Goal: Task Accomplishment & Management: Use online tool/utility

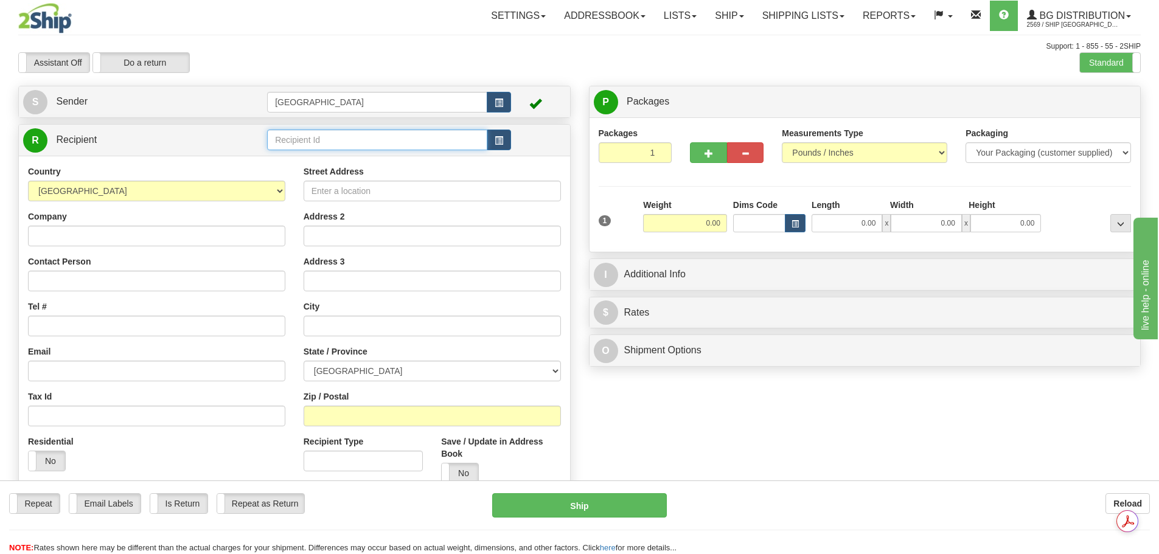
click at [305, 139] on input "text" at bounding box center [377, 140] width 220 height 21
type input "9"
click at [312, 155] on div "80076" at bounding box center [375, 158] width 209 height 13
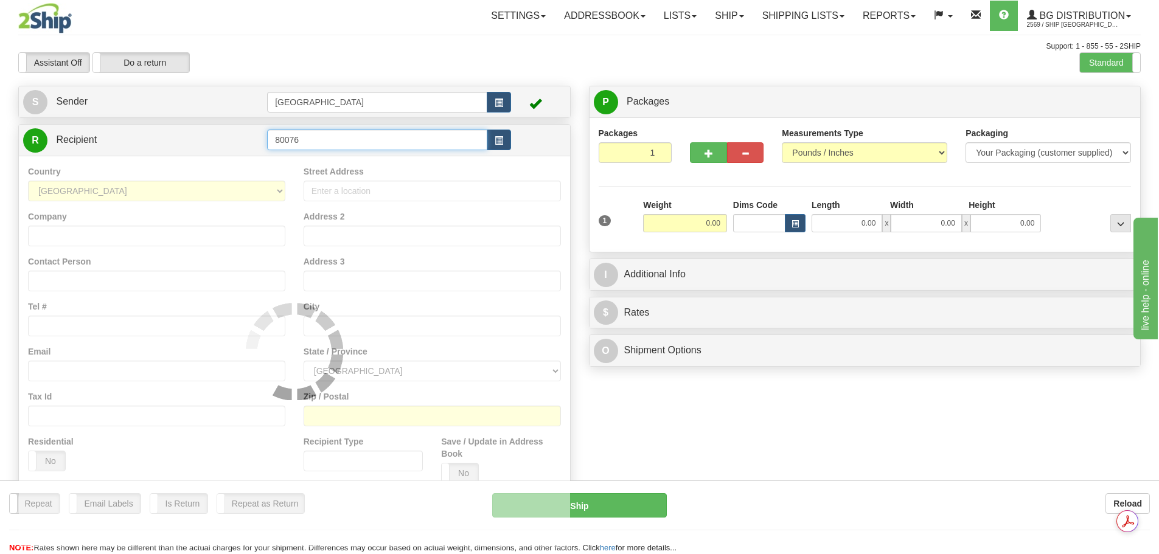
type input "80076"
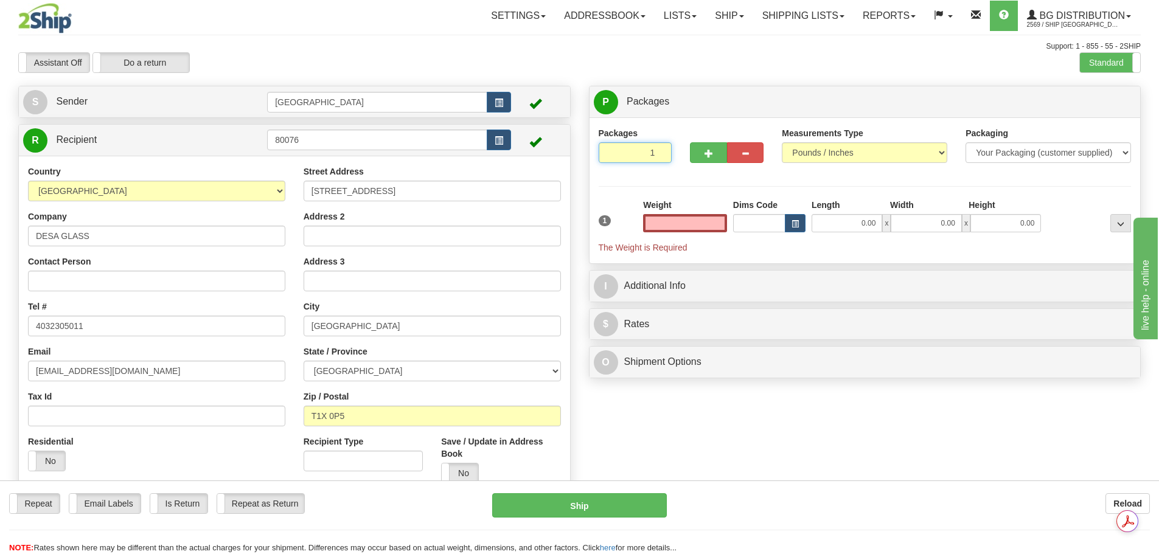
type input "2"
type input "0.00"
click at [660, 150] on input "2" at bounding box center [636, 152] width 74 height 21
click at [660, 150] on input "3" at bounding box center [636, 152] width 74 height 21
type input "4"
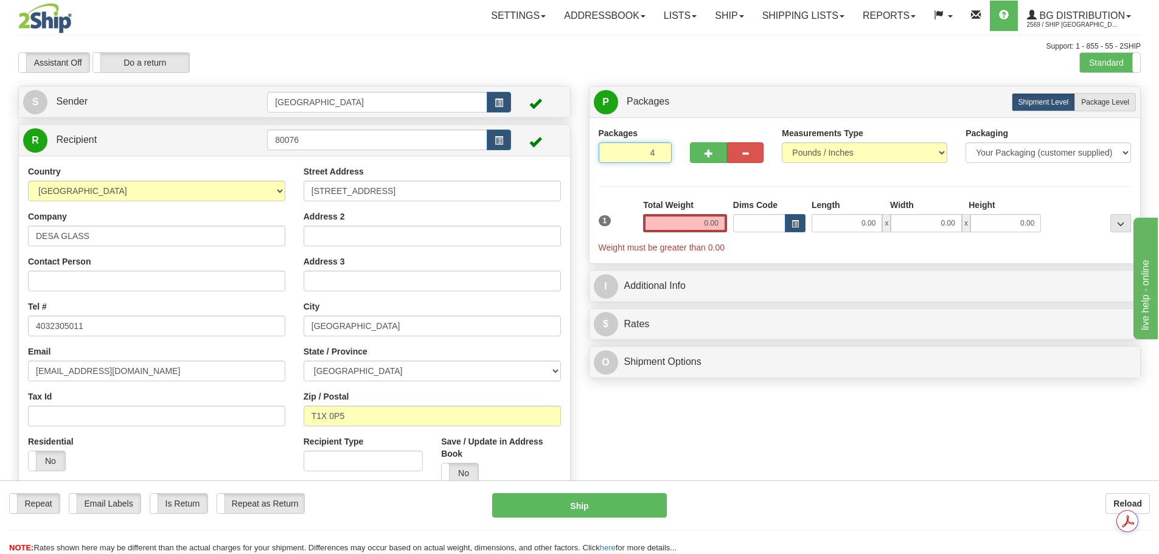
click at [660, 150] on input "4" at bounding box center [636, 152] width 74 height 21
drag, startPoint x: 690, startPoint y: 219, endPoint x: 664, endPoint y: 213, distance: 26.9
click at [664, 213] on div "Total Weight 0.00" at bounding box center [685, 215] width 84 height 33
click at [1134, 100] on label "Package Level Pack.." at bounding box center [1105, 102] width 61 height 18
radio input "true"
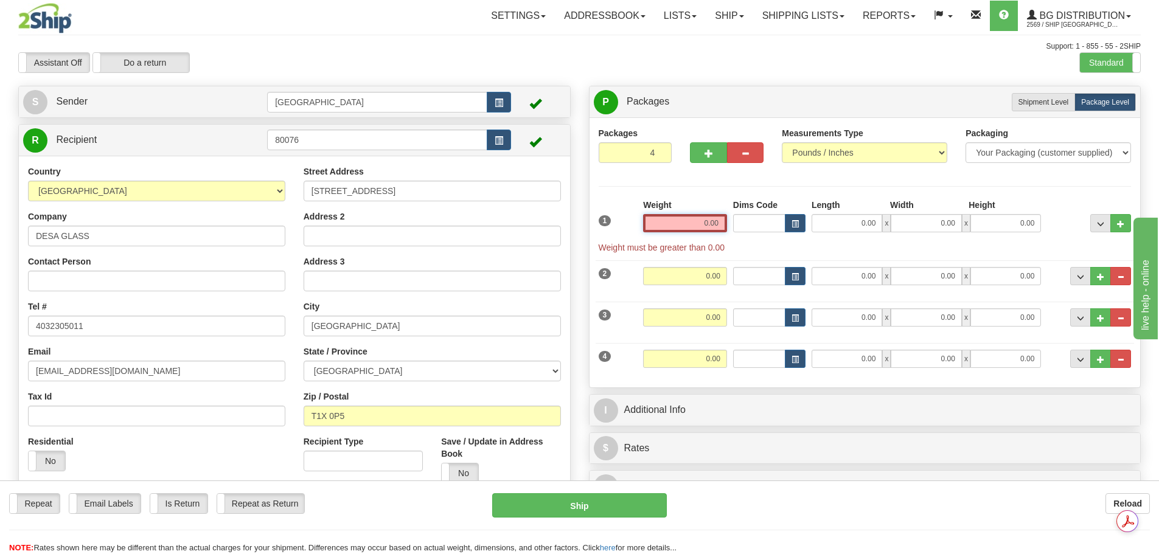
drag, startPoint x: 696, startPoint y: 225, endPoint x: 751, endPoint y: 223, distance: 54.8
click at [750, 223] on div "1 Weight 0.00 Dims Code 0.00" at bounding box center [865, 226] width 539 height 55
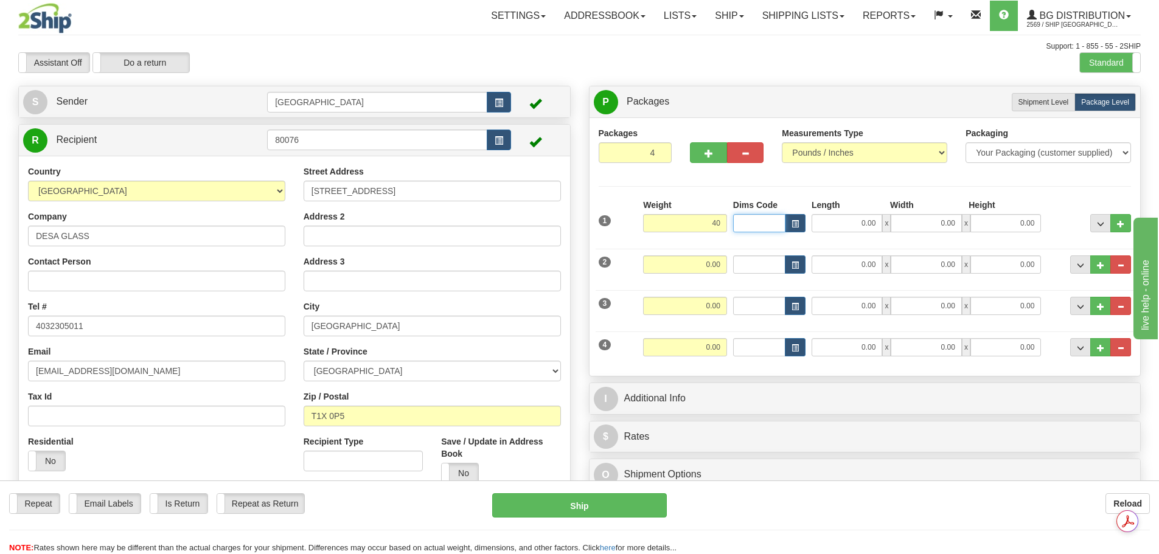
type input "40.00"
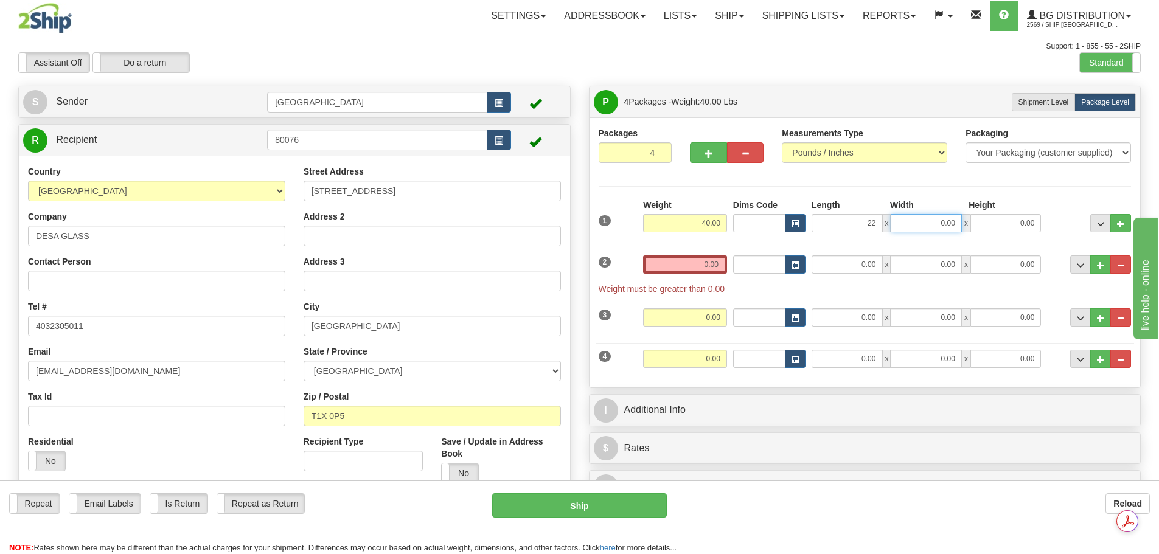
type input "22.00"
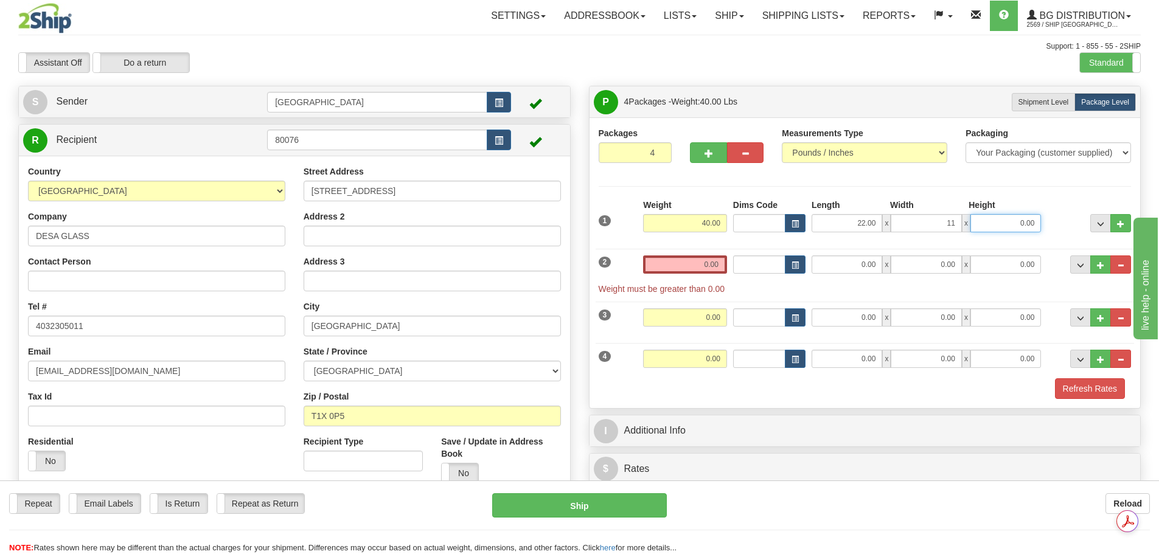
type input "11.00"
type input "7.00"
drag, startPoint x: 695, startPoint y: 263, endPoint x: 831, endPoint y: 259, distance: 136.4
click at [831, 259] on div "2 Weight 0.00 Dims Code Length Width Height" at bounding box center [865, 269] width 539 height 52
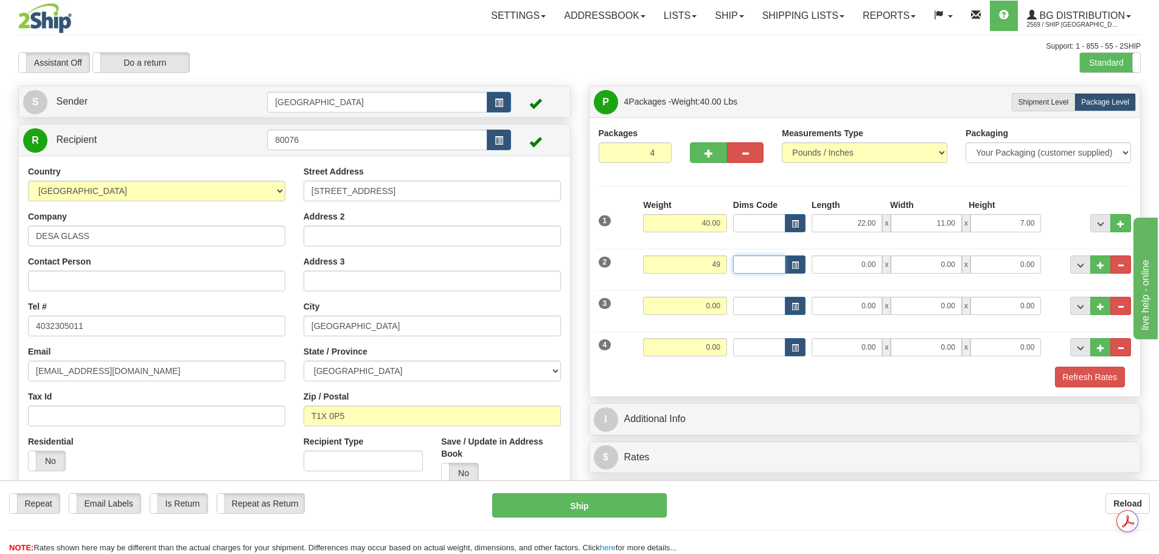
type input "49.00"
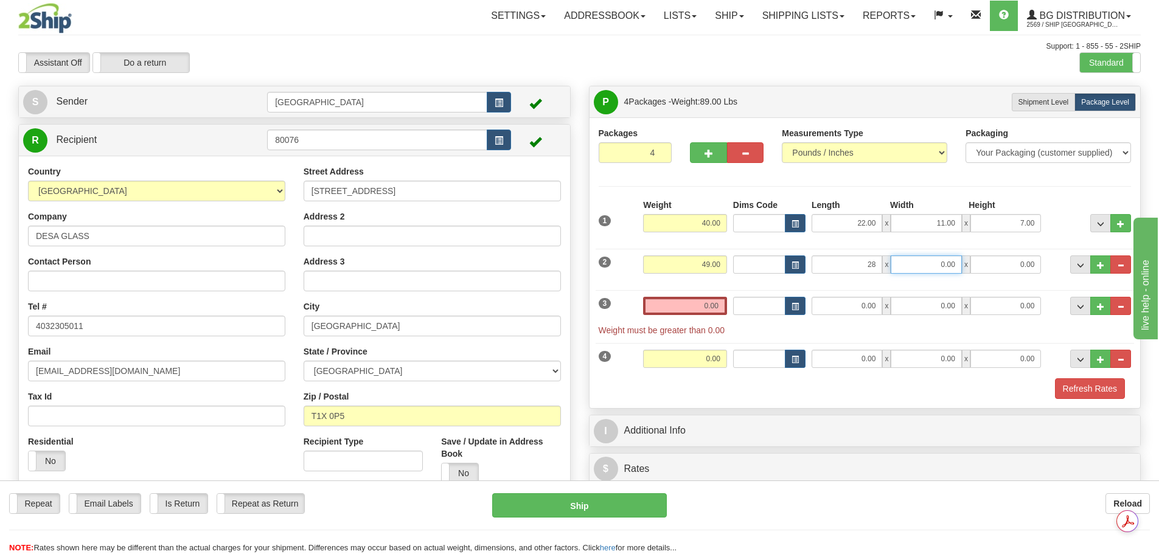
type input "28.00"
type input "8.00"
drag, startPoint x: 688, startPoint y: 296, endPoint x: 787, endPoint y: 312, distance: 100.4
click at [787, 312] on div "3 Weight 0.00 Dims Code Length Width Height" at bounding box center [865, 310] width 539 height 52
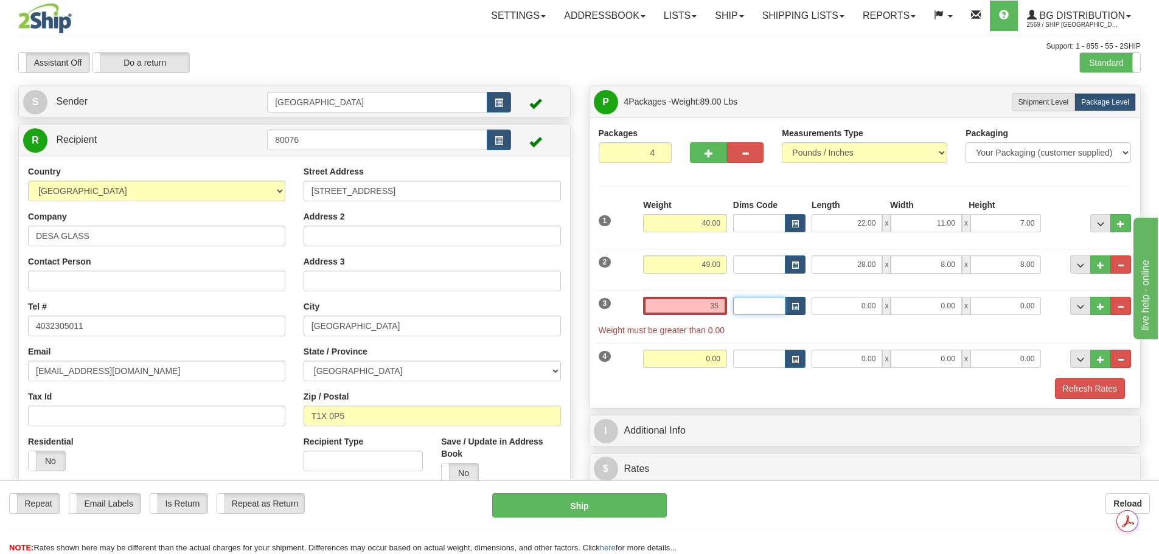
type input "35.00"
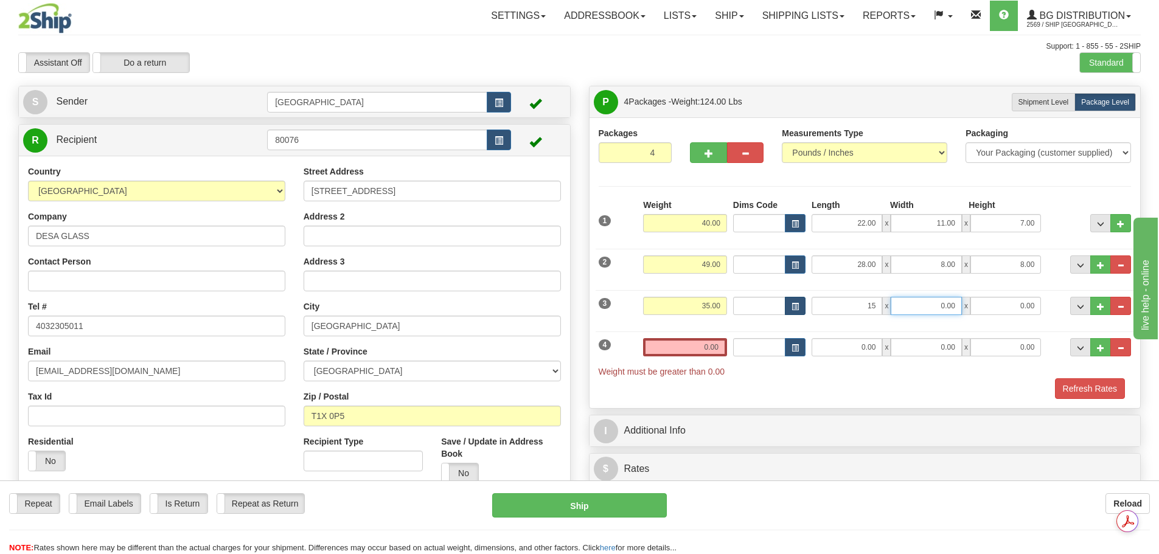
type input "15.00"
type input "8.00"
type input "10.00"
drag, startPoint x: 692, startPoint y: 343, endPoint x: 762, endPoint y: 346, distance: 70.0
click at [762, 346] on div "4 Weight 0.00 Dims Code Length Width Height" at bounding box center [865, 352] width 539 height 52
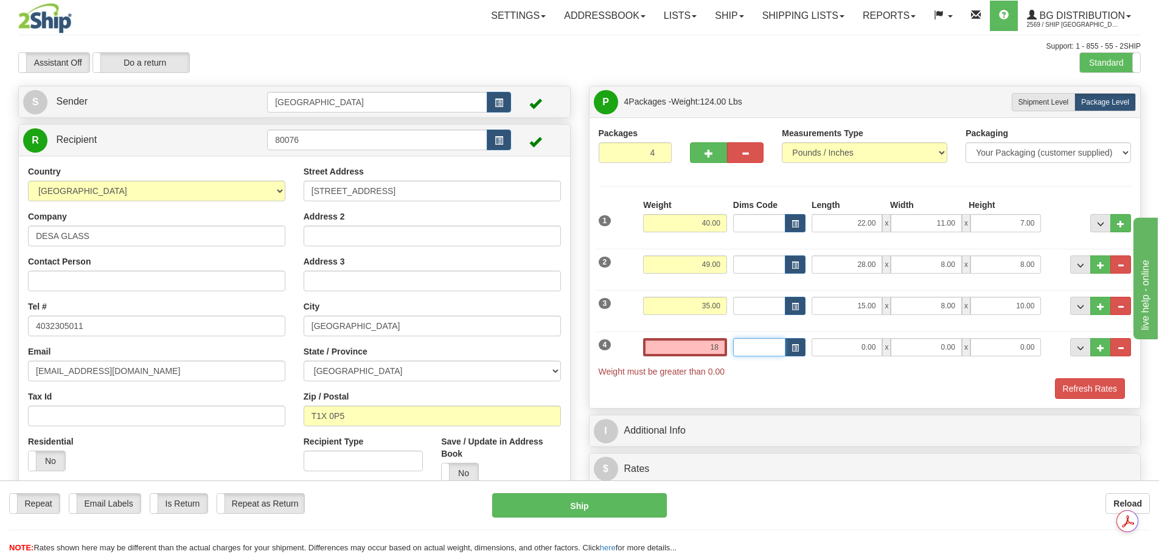
type input "18.00"
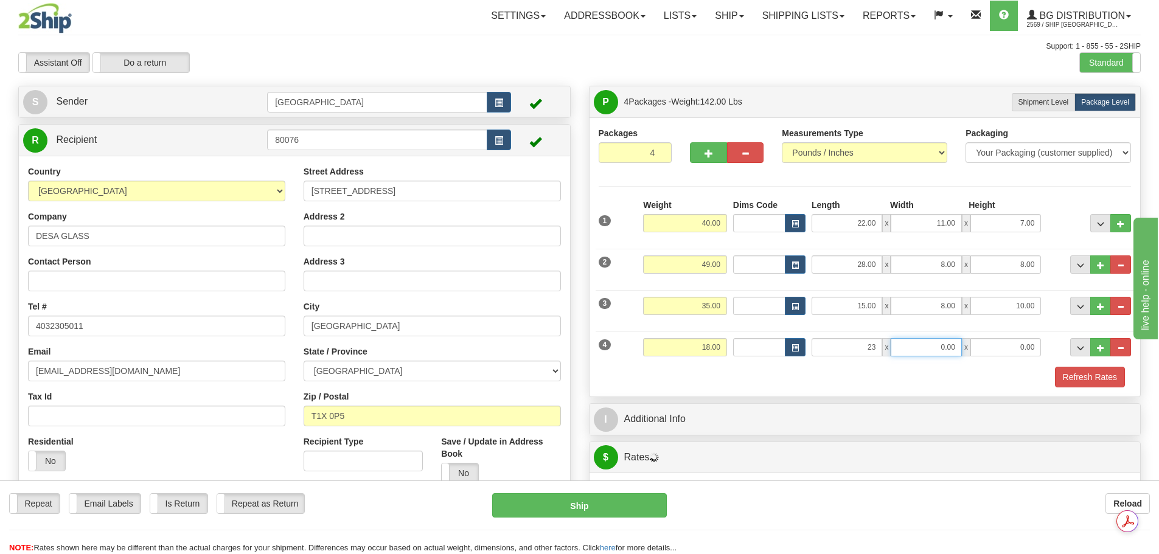
type input "23.00"
type input "8.00"
type input "5.00"
click at [840, 386] on div "Refresh Rates" at bounding box center [865, 377] width 539 height 21
click at [1095, 383] on button "Refresh Rates" at bounding box center [1090, 377] width 70 height 21
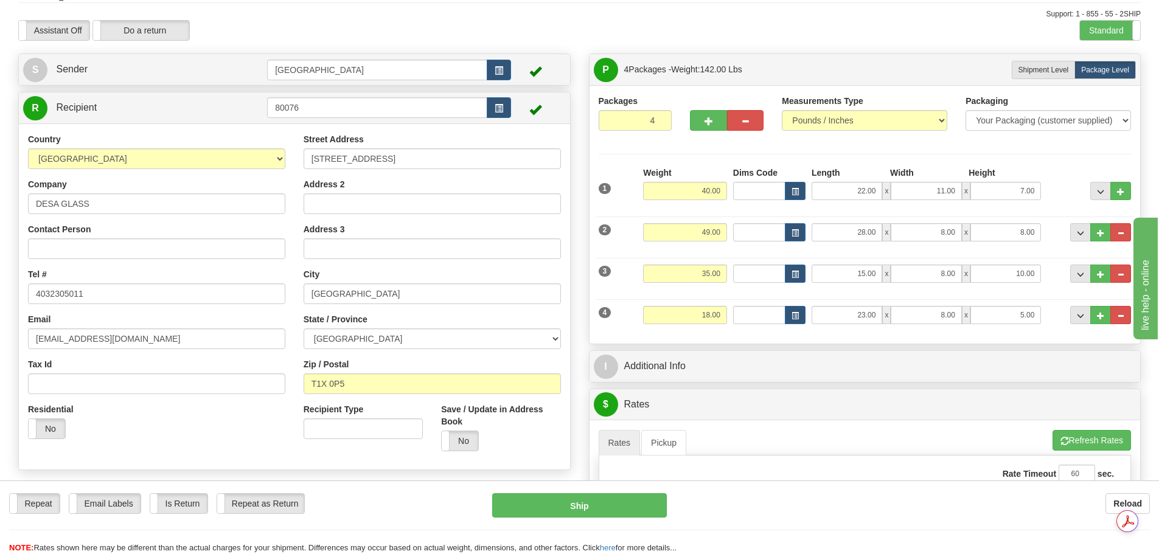
scroll to position [61, 0]
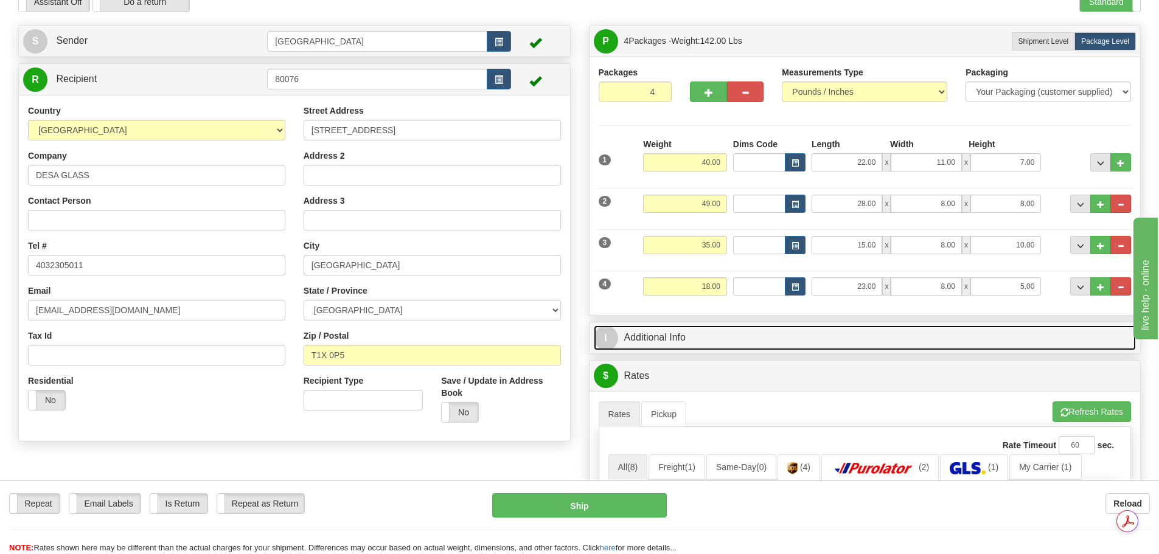
click at [786, 344] on link "I Additional Info" at bounding box center [865, 338] width 543 height 25
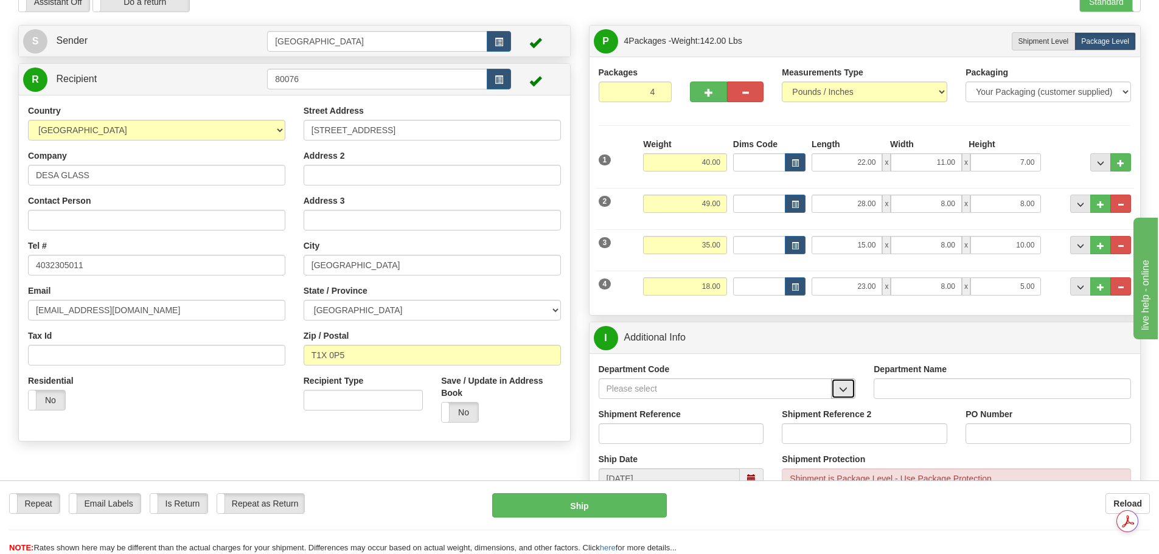
click at [841, 389] on span "button" at bounding box center [843, 390] width 9 height 8
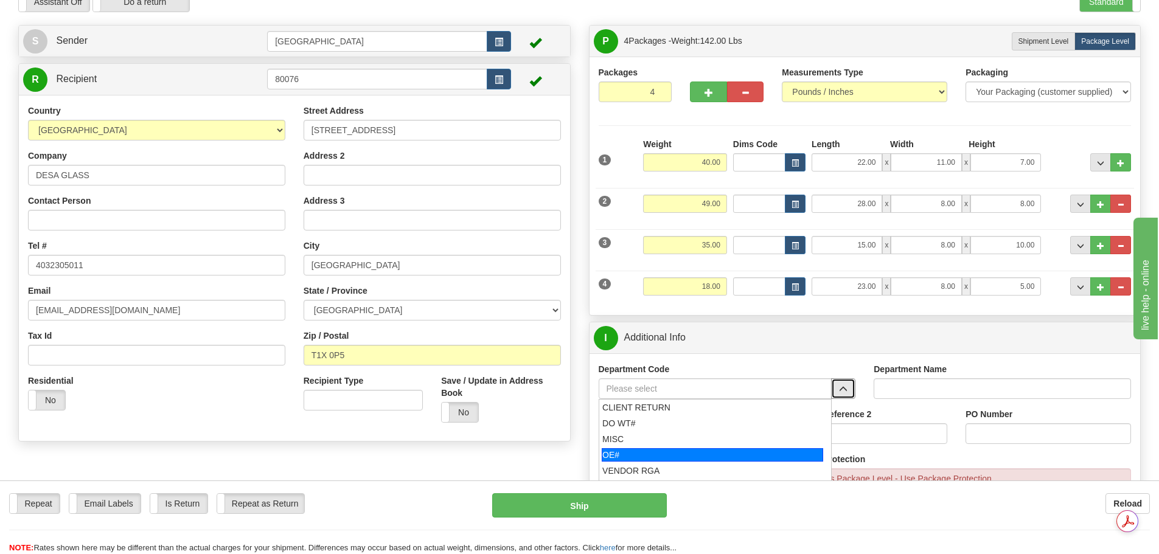
click at [755, 449] on div "OE#" at bounding box center [712, 454] width 221 height 13
type input "OE#"
type input "ORDERS"
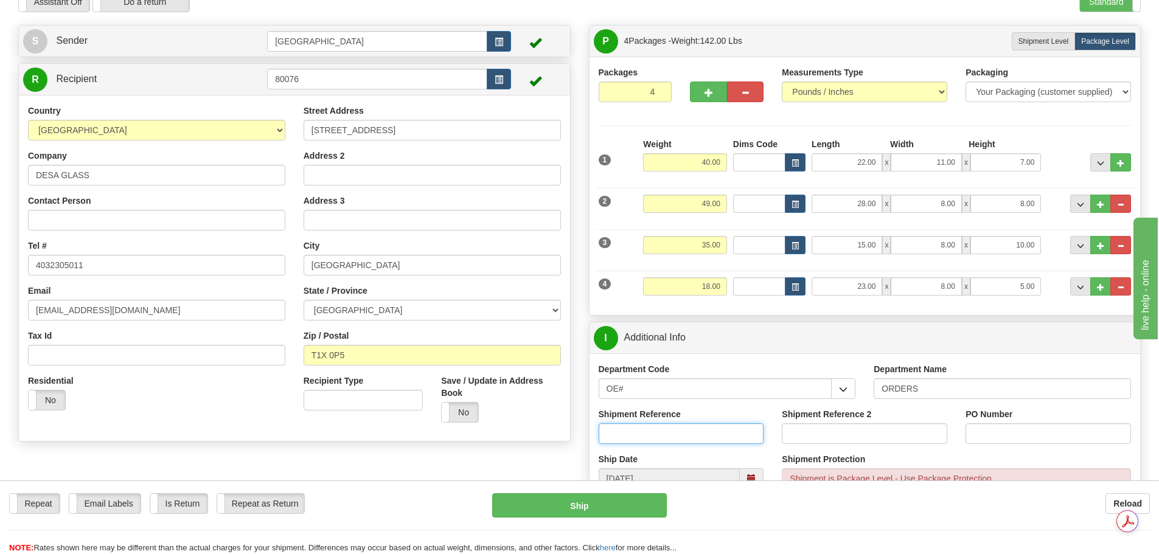
click at [733, 433] on input "Shipment Reference" at bounding box center [682, 433] width 166 height 21
type input "90039400-00"
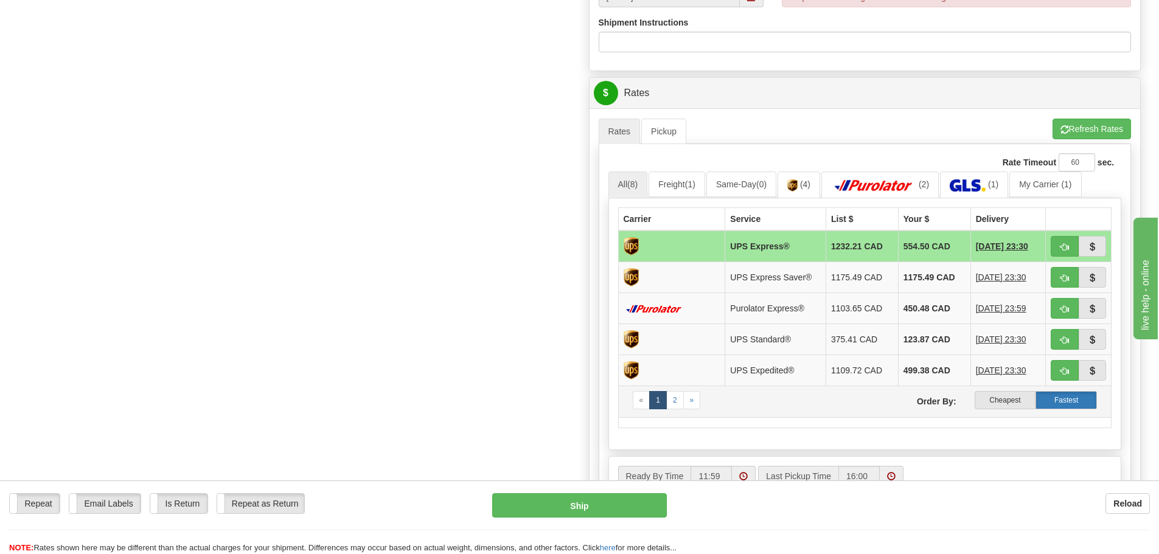
scroll to position [548, 0]
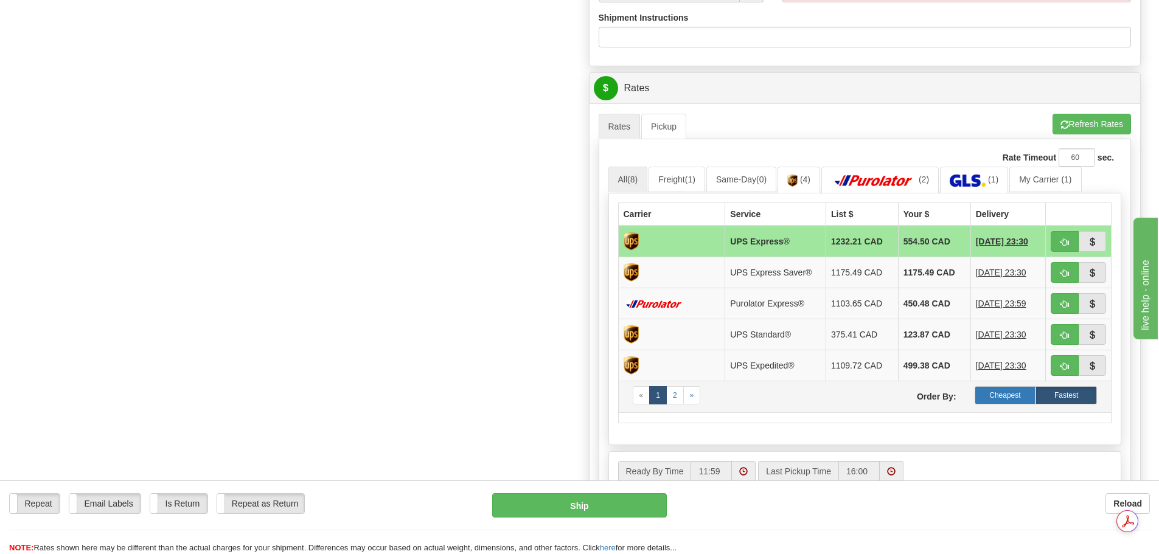
type input "00063417"
click at [1015, 399] on label "Cheapest" at bounding box center [1005, 395] width 61 height 18
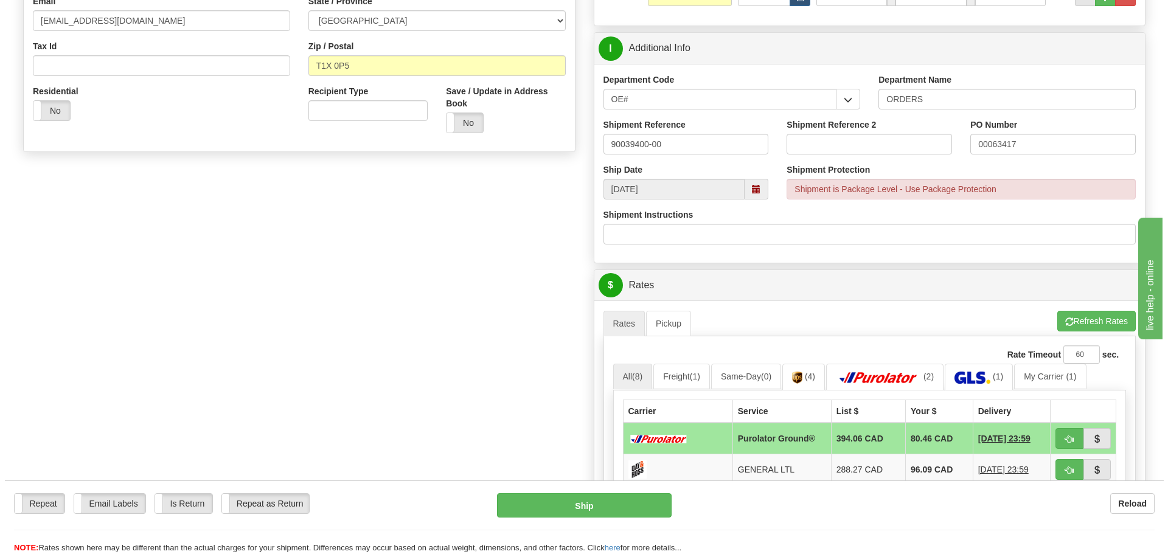
scroll to position [608, 0]
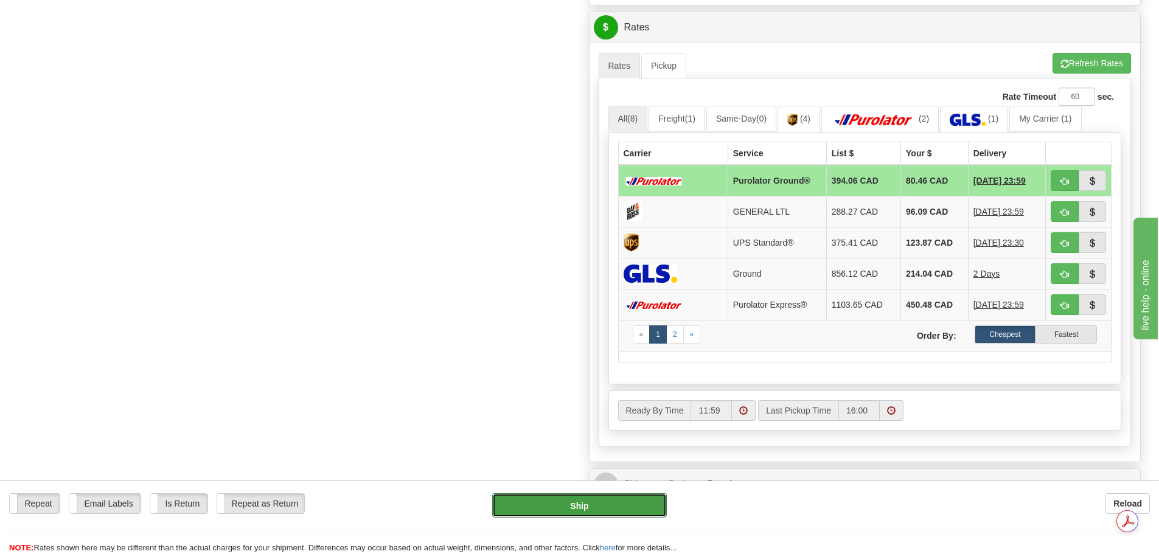
click at [591, 499] on button "Ship" at bounding box center [579, 505] width 175 height 24
type input "260"
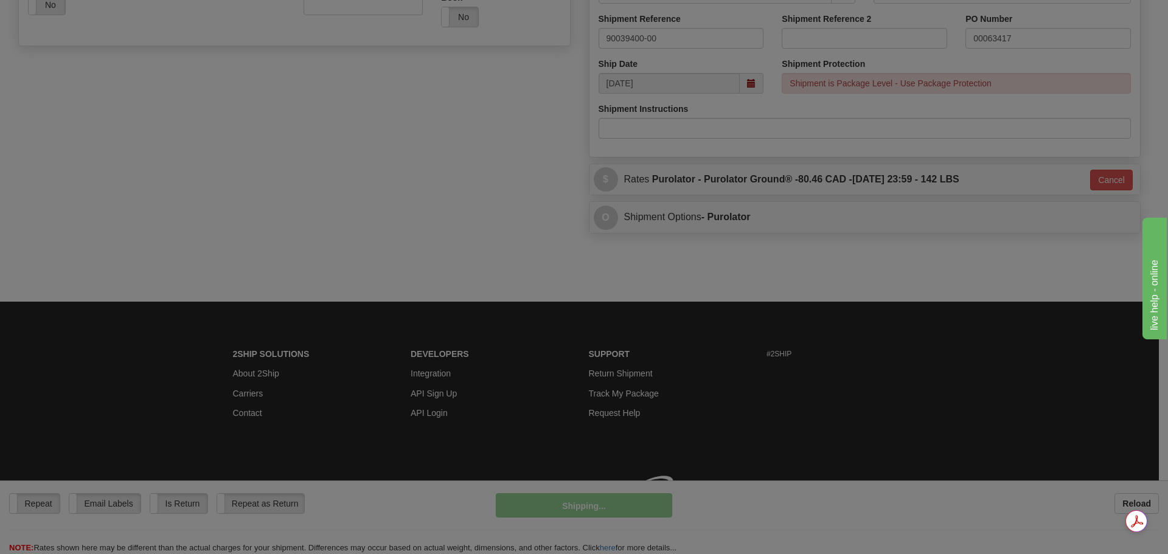
scroll to position [474, 0]
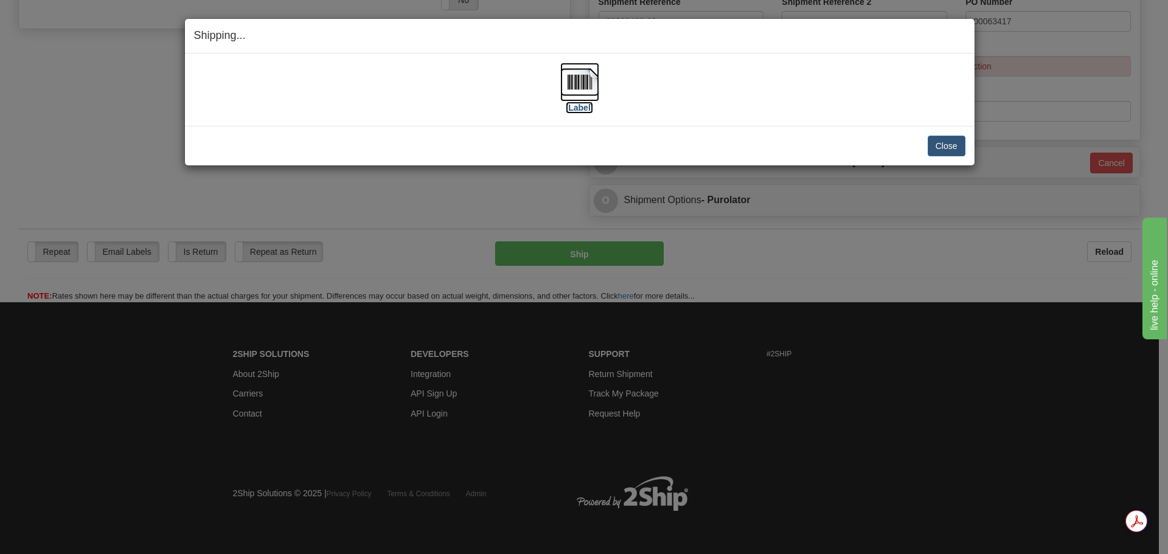
click at [584, 69] on img at bounding box center [579, 82] width 39 height 39
